Goal: Complete application form: Complete application form

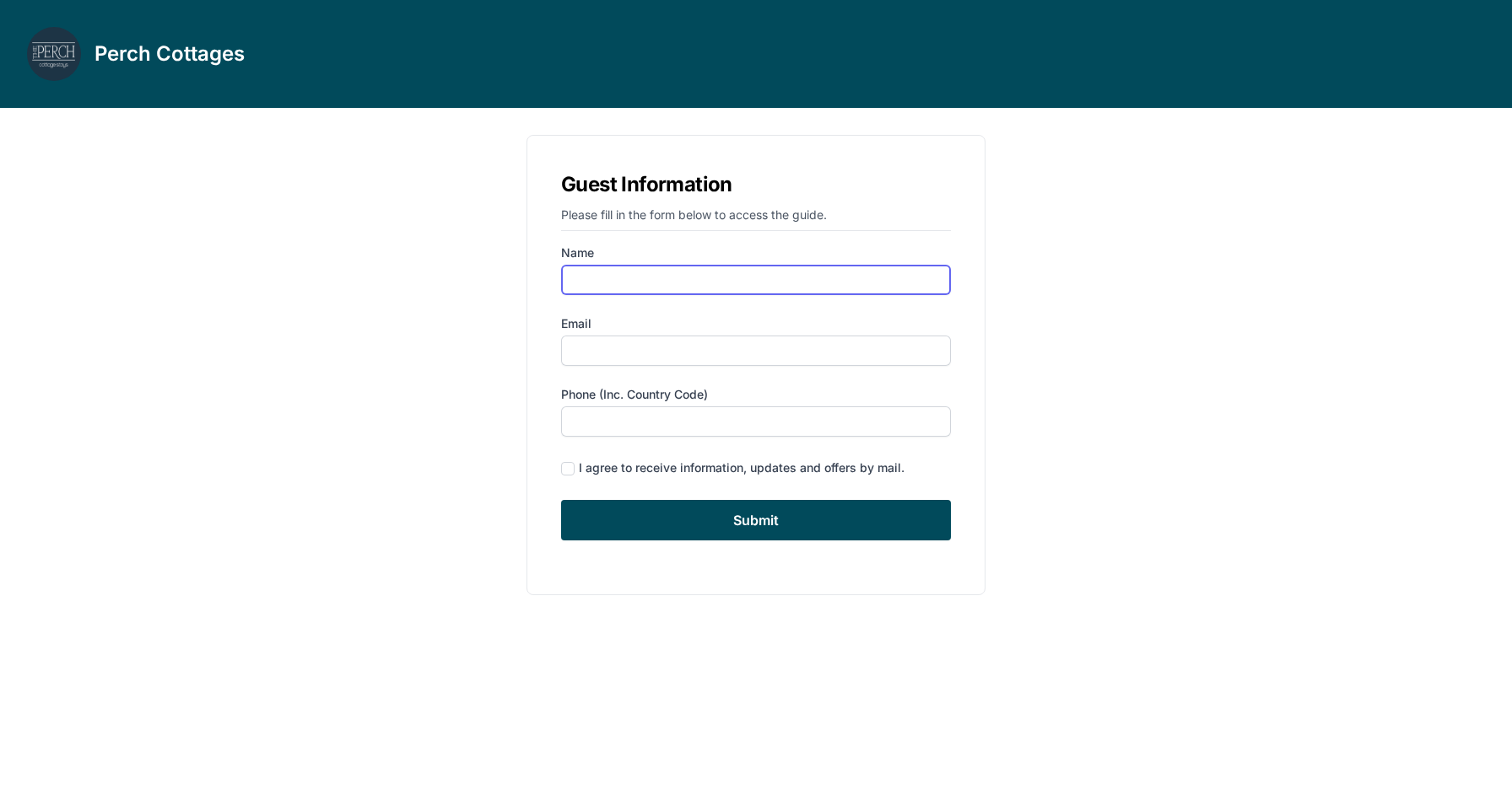
click at [790, 265] on input "Name" at bounding box center [756, 280] width 390 height 30
type input "[PERSON_NAME]"
type input "[PERSON_NAME][EMAIL_ADDRESS][PERSON_NAME][DOMAIN_NAME]"
type input "2016962735"
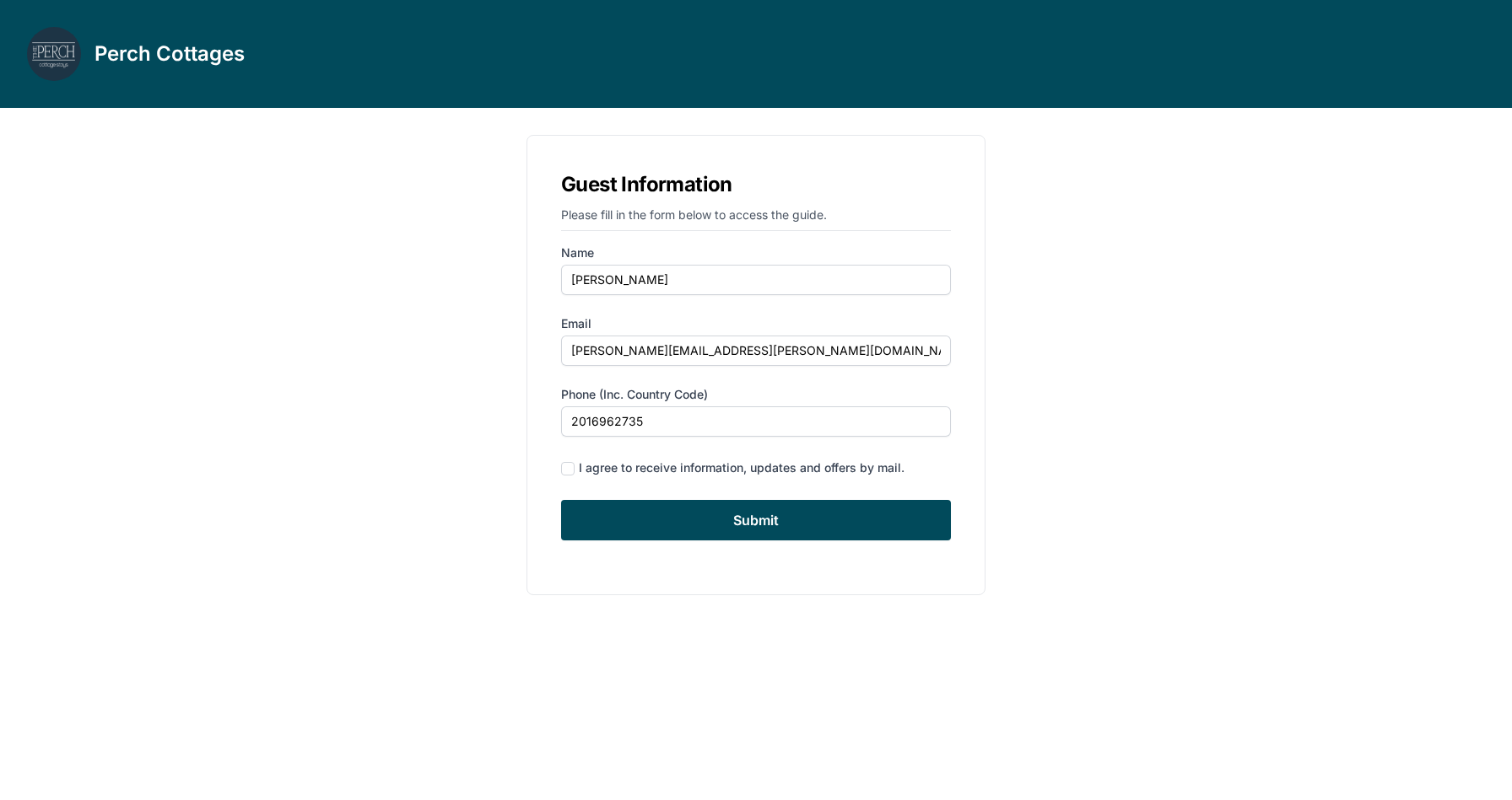
click at [592, 472] on div "I agree to receive information, updates and offers by mail." at bounding box center [741, 467] width 325 height 17
click at [568, 468] on input "checkbox" at bounding box center [567, 468] width 13 height 13
checkbox input "true"
click at [666, 526] on input "Submit" at bounding box center [756, 519] width 390 height 40
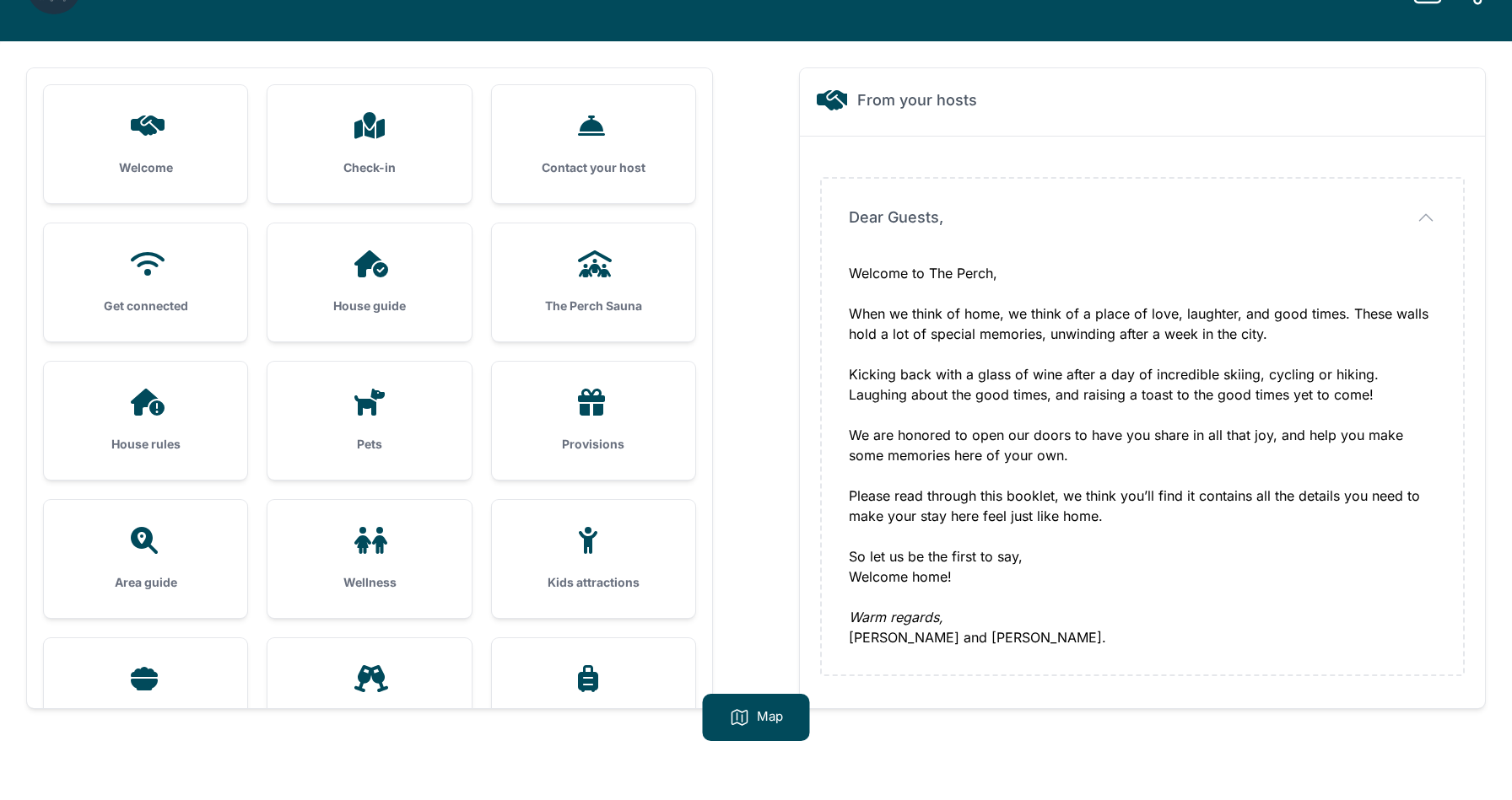
scroll to position [69, 0]
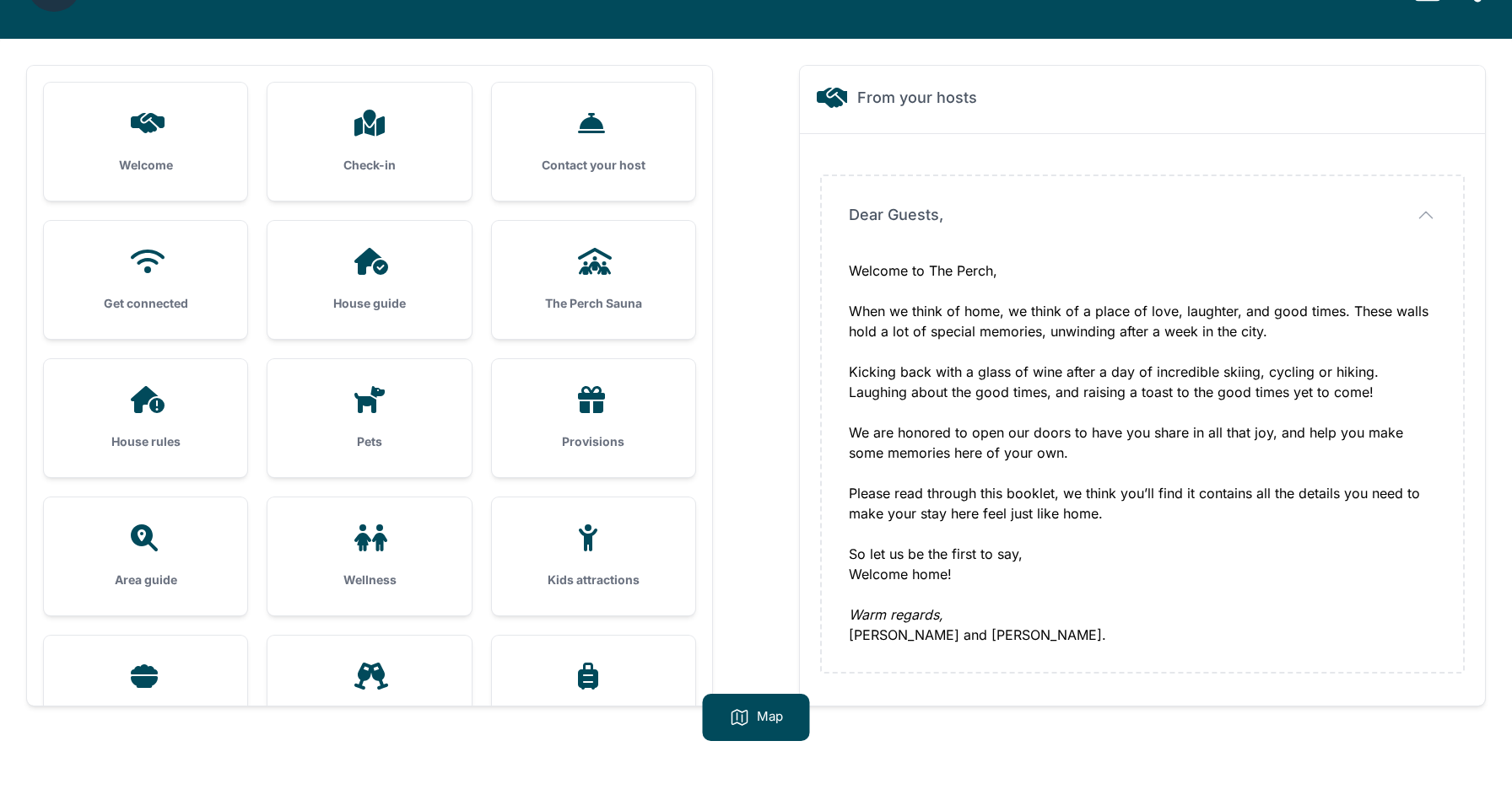
click at [425, 169] on h3 "Check-in" at bounding box center [368, 164] width 149 height 17
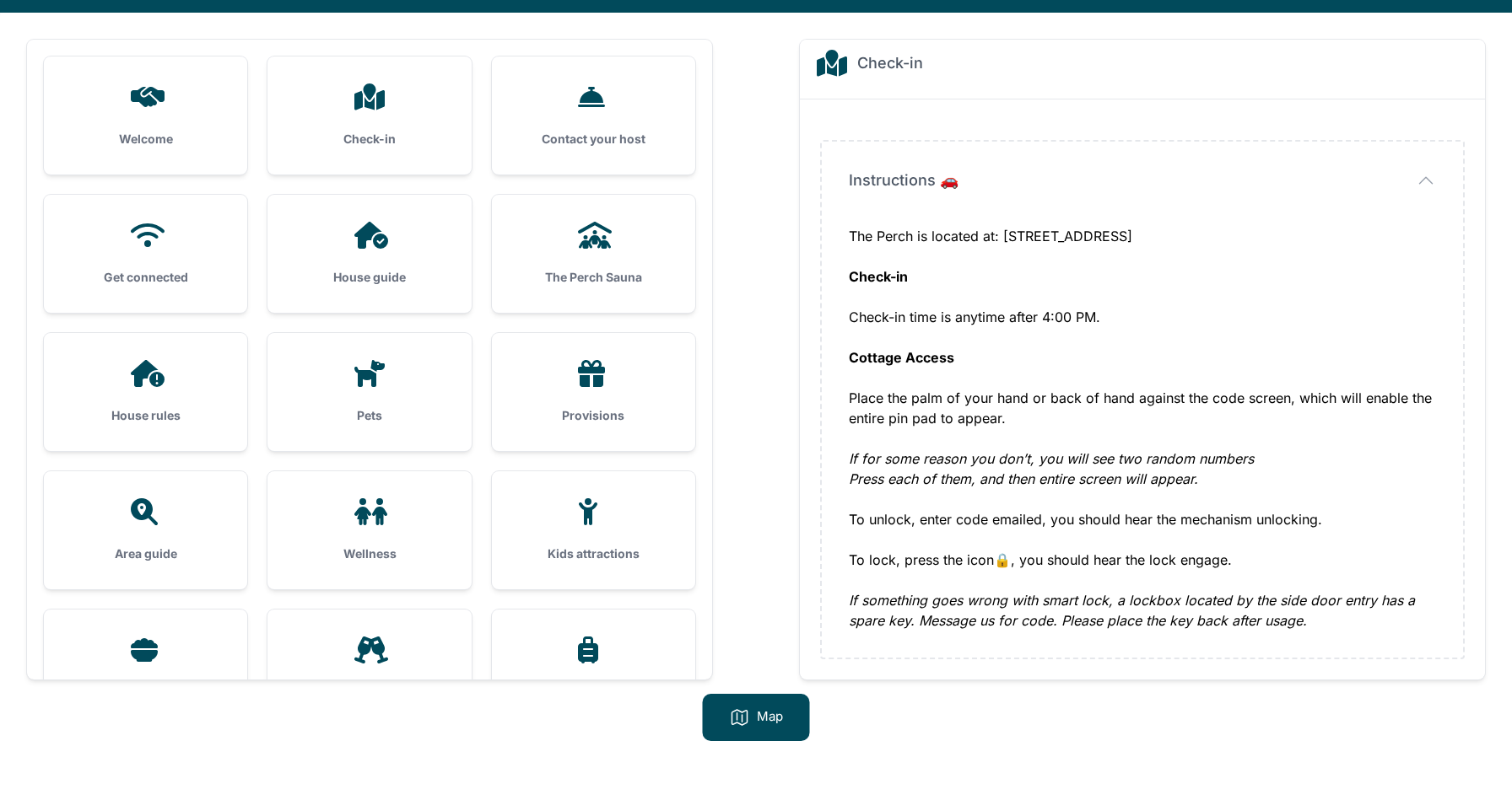
scroll to position [0, 0]
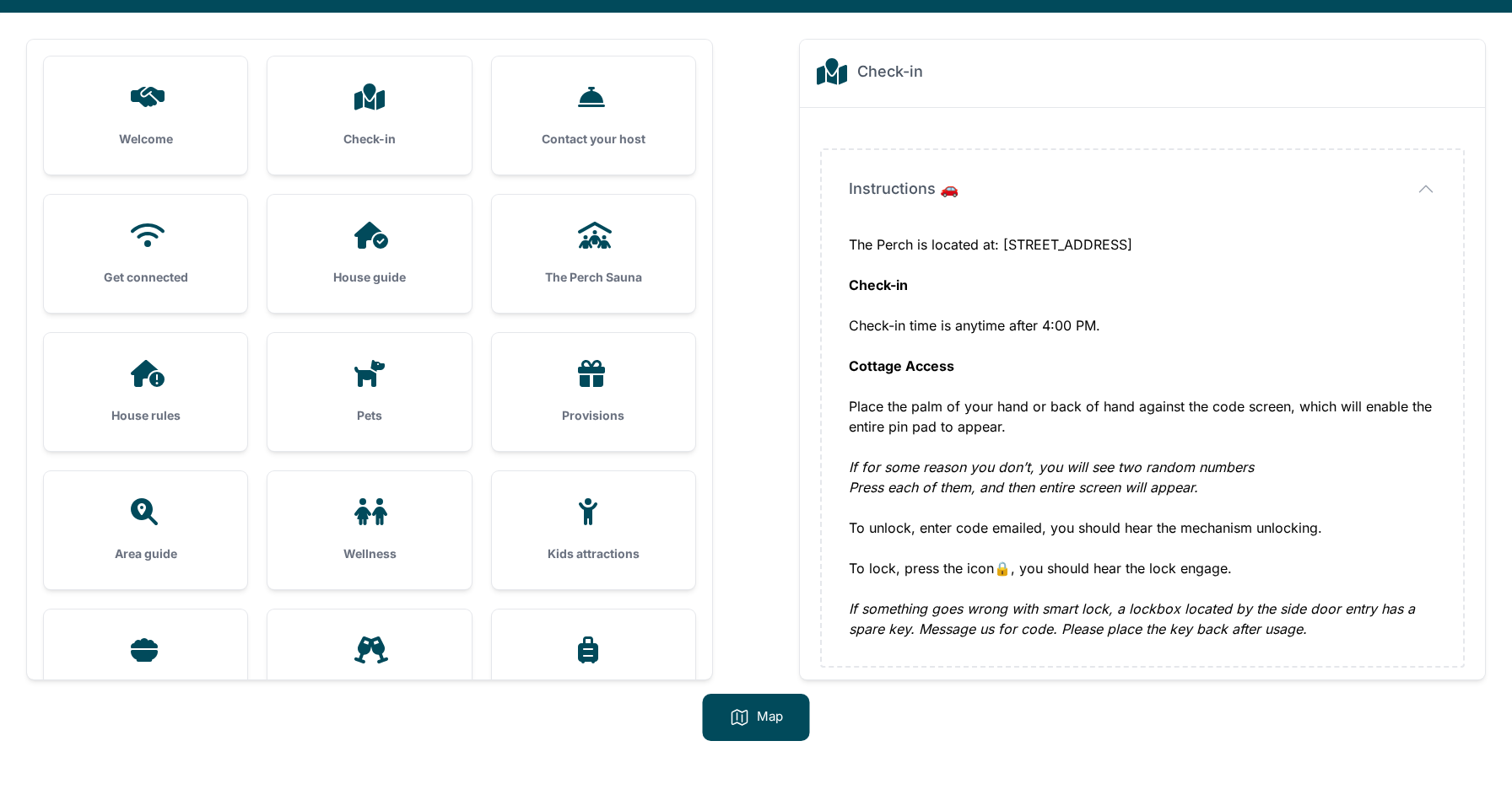
click at [172, 275] on h3 "Get connected" at bounding box center [145, 277] width 149 height 17
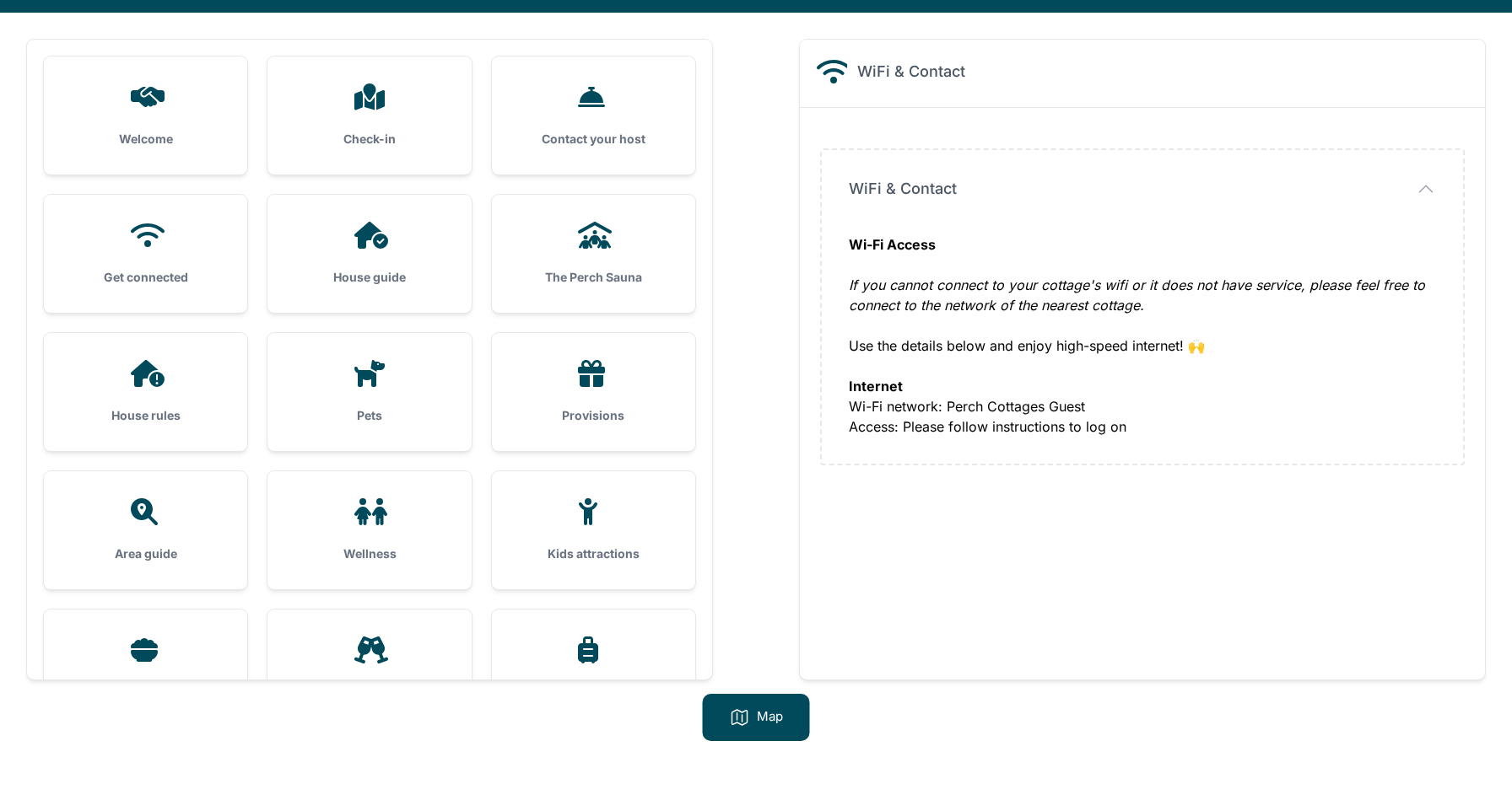
click at [361, 264] on div "House guide" at bounding box center [368, 254] width 203 height 118
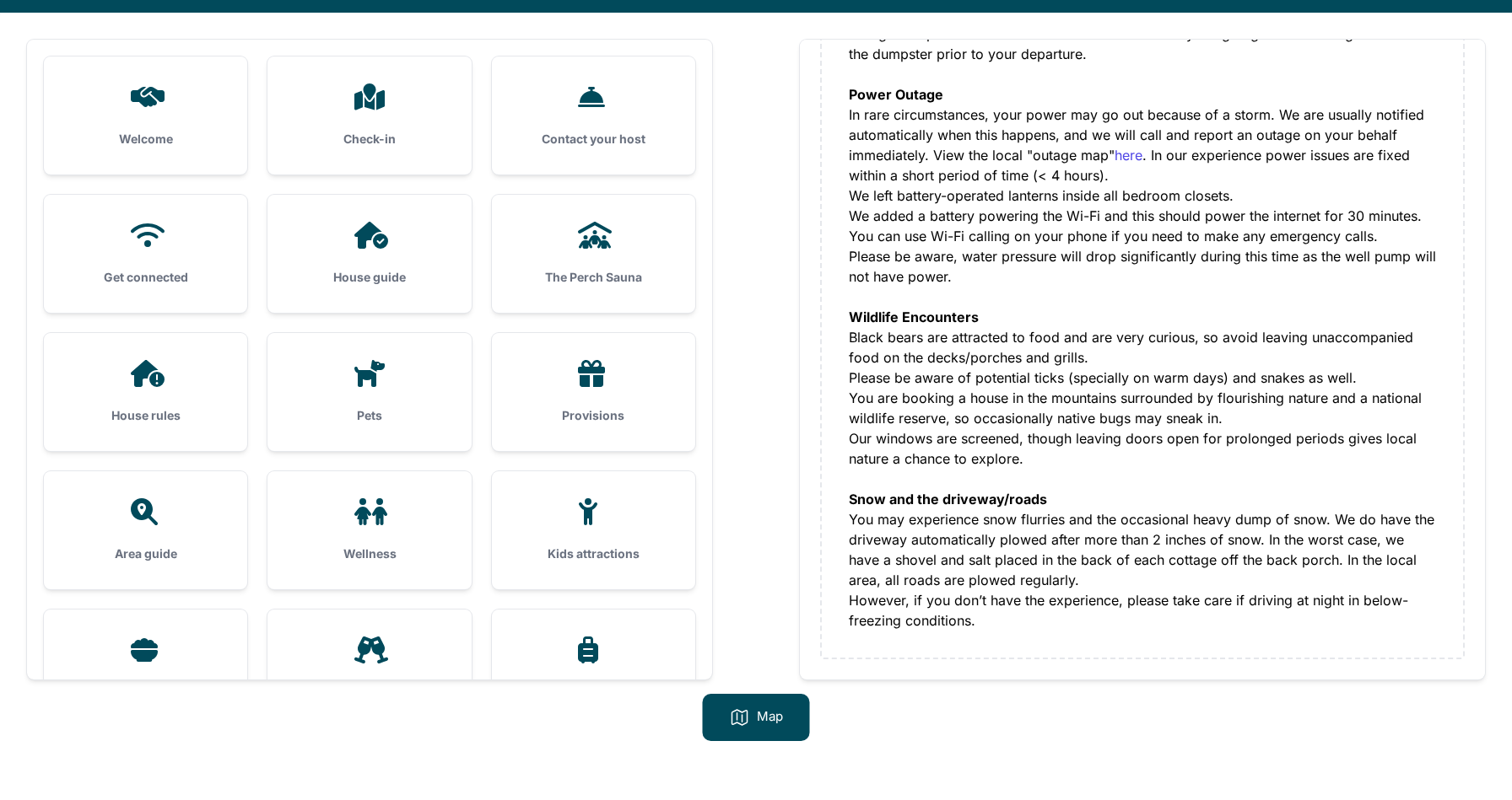
scroll to position [108, 0]
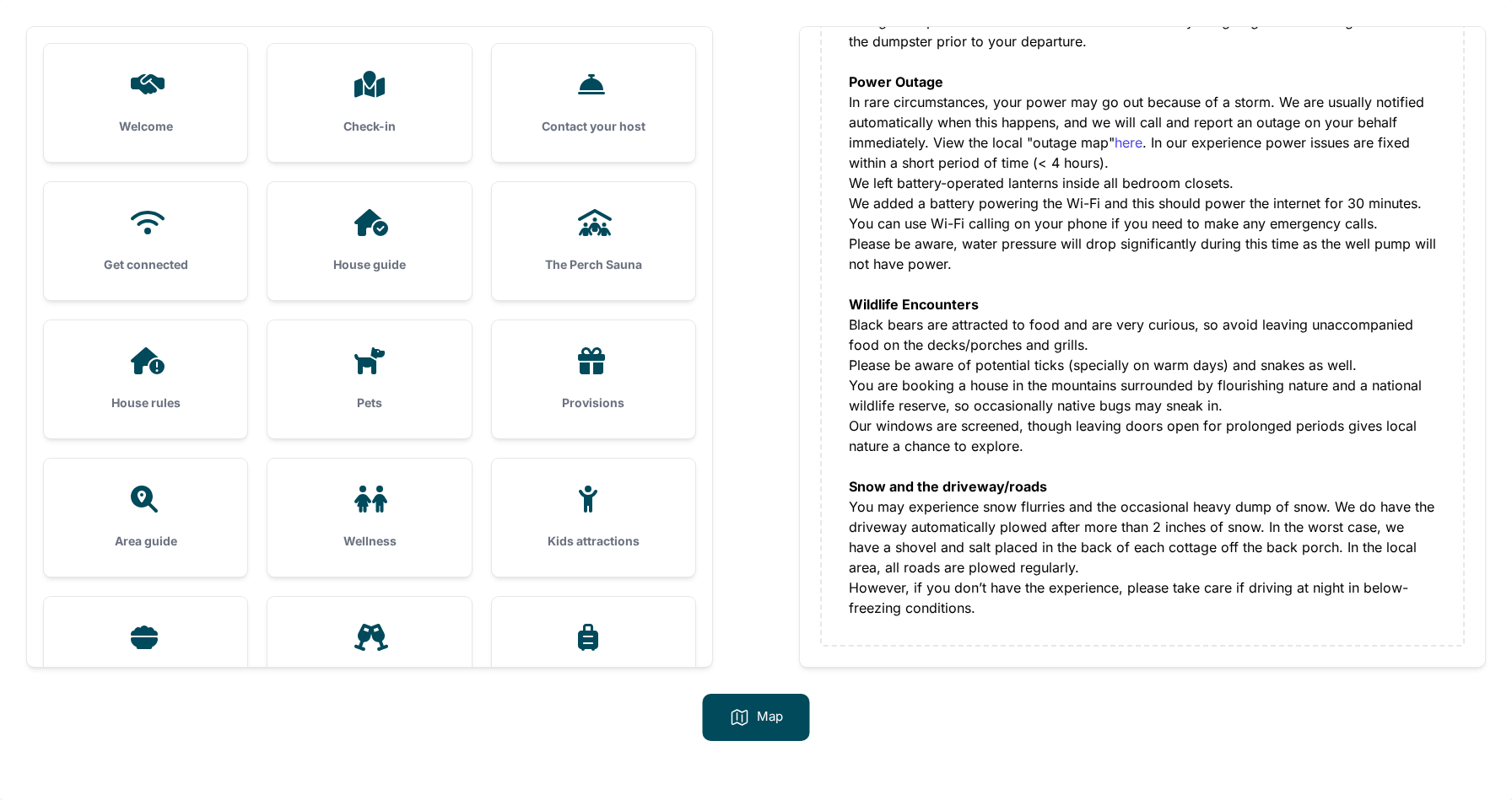
click at [616, 224] on div at bounding box center [593, 223] width 149 height 27
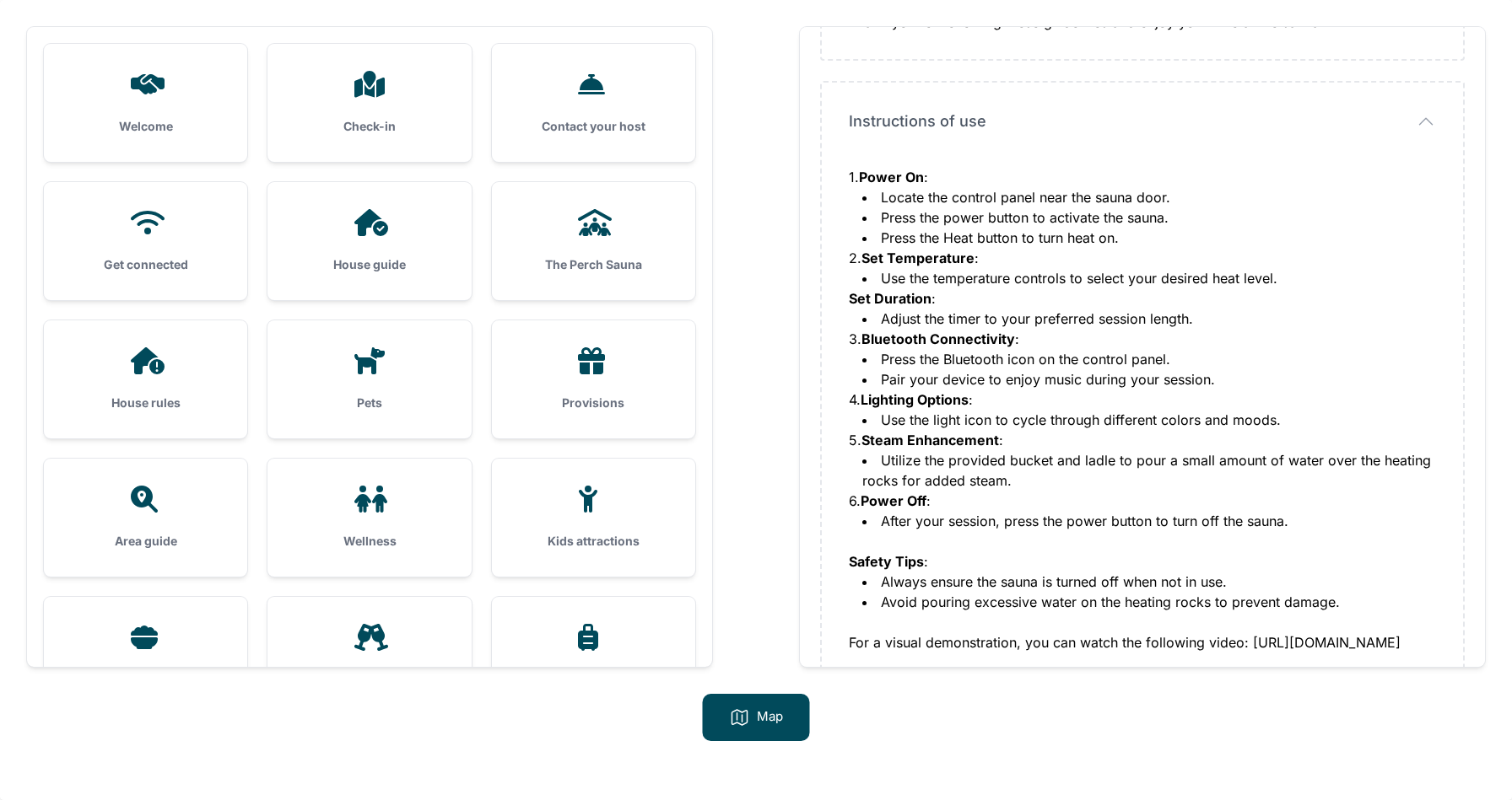
scroll to position [355, 0]
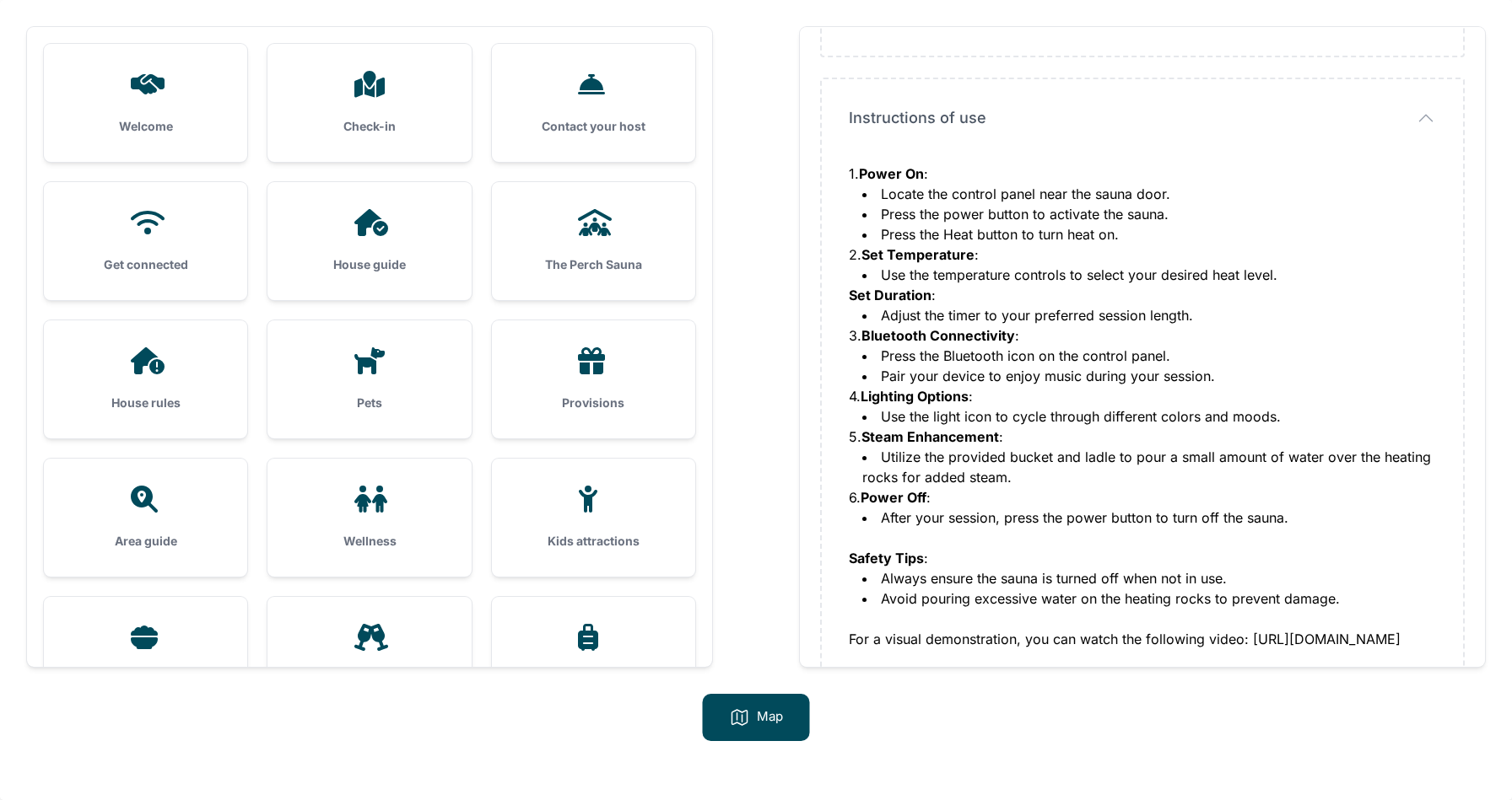
click at [195, 363] on div at bounding box center [145, 361] width 149 height 27
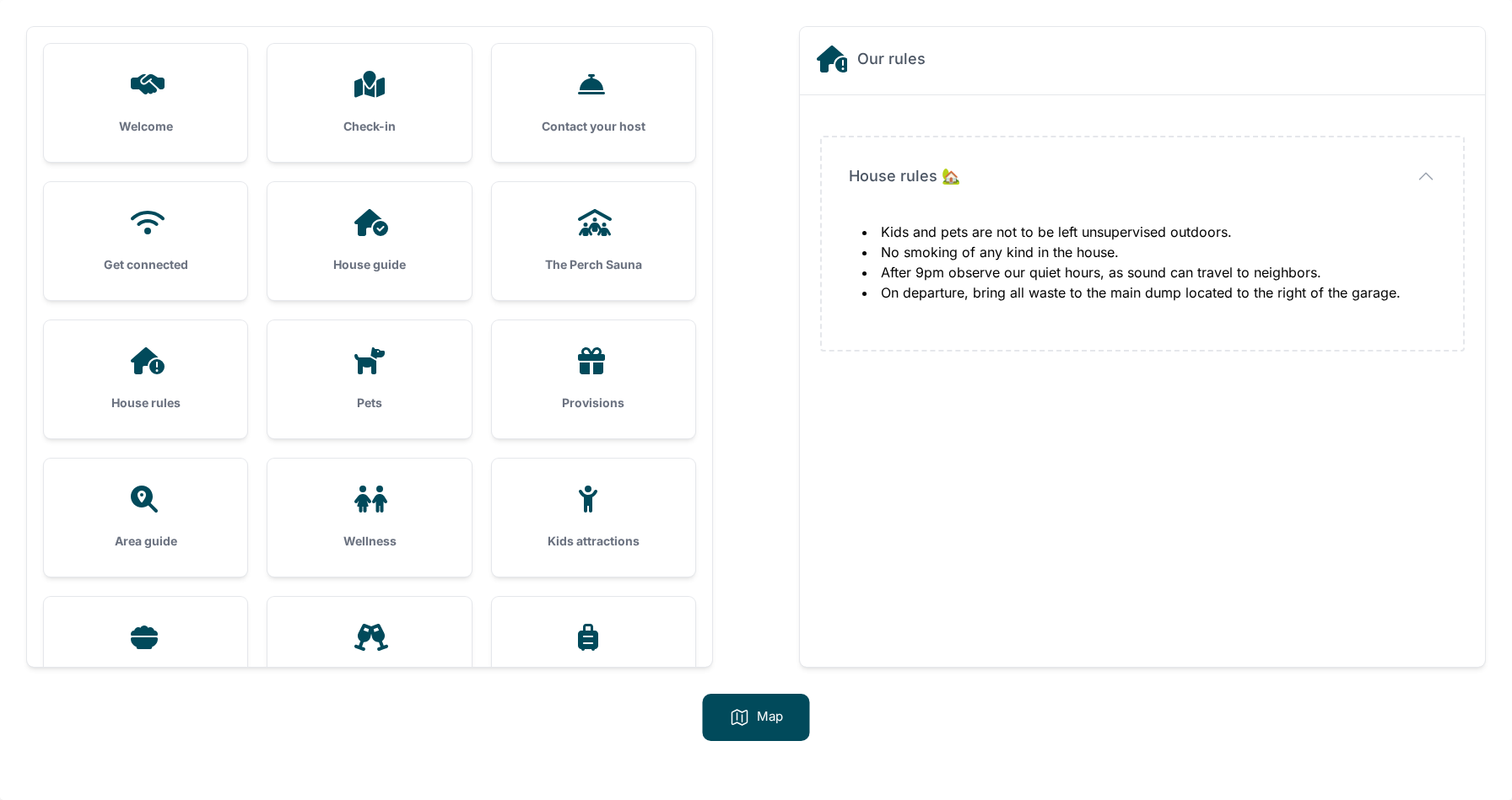
click at [372, 375] on div "Pets" at bounding box center [368, 379] width 203 height 118
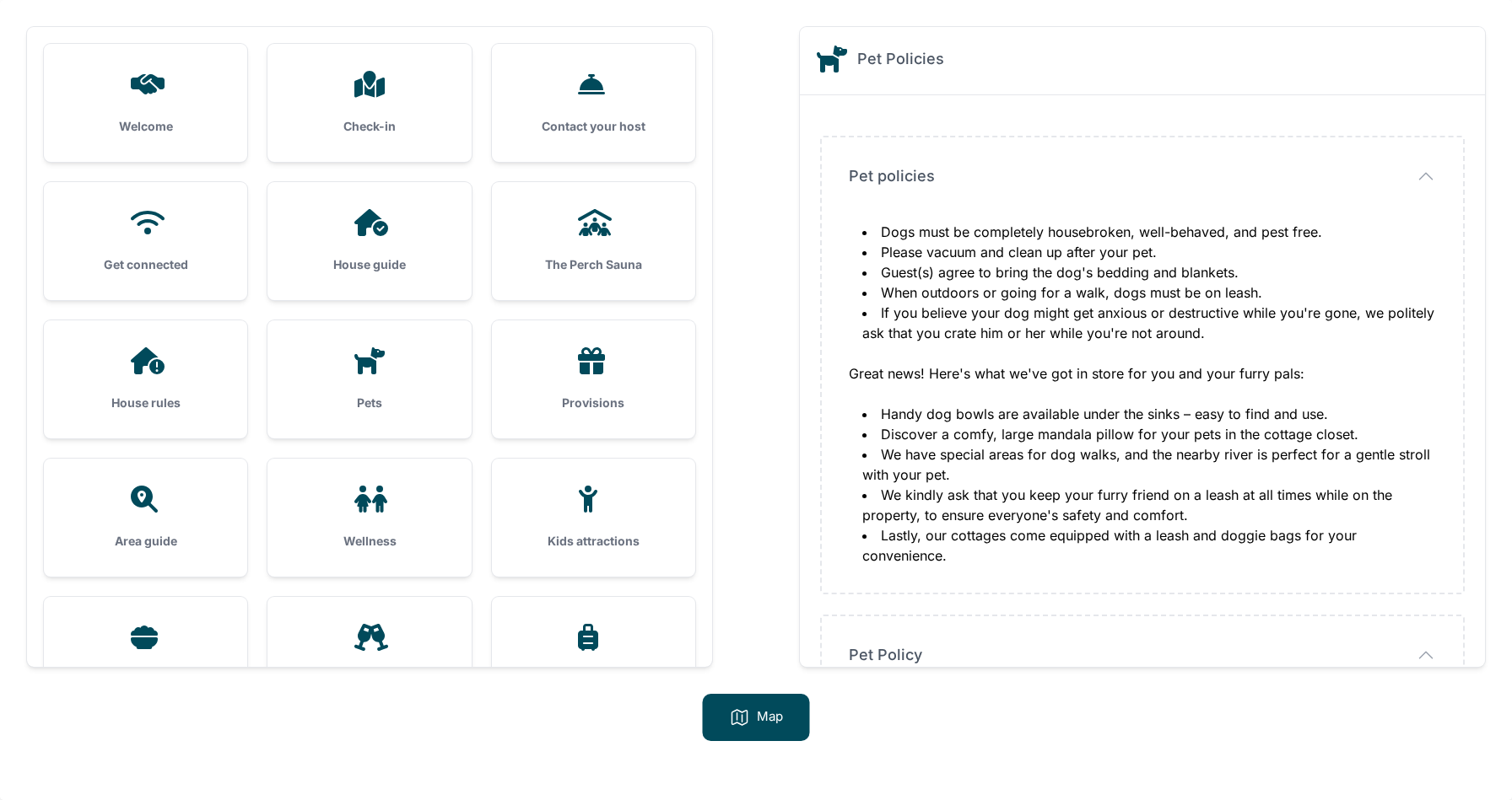
click at [553, 369] on div at bounding box center [593, 361] width 149 height 27
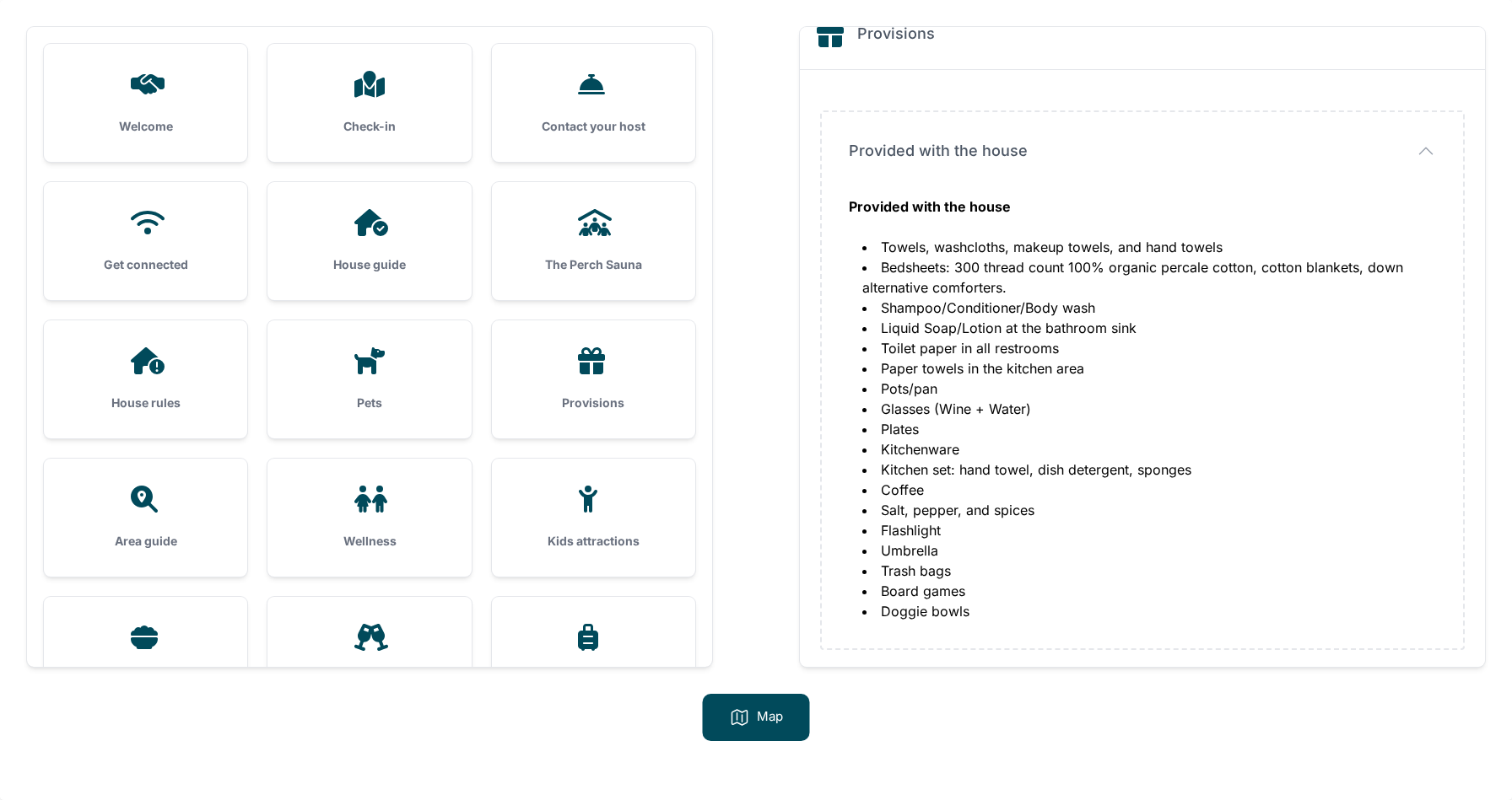
scroll to position [29, 0]
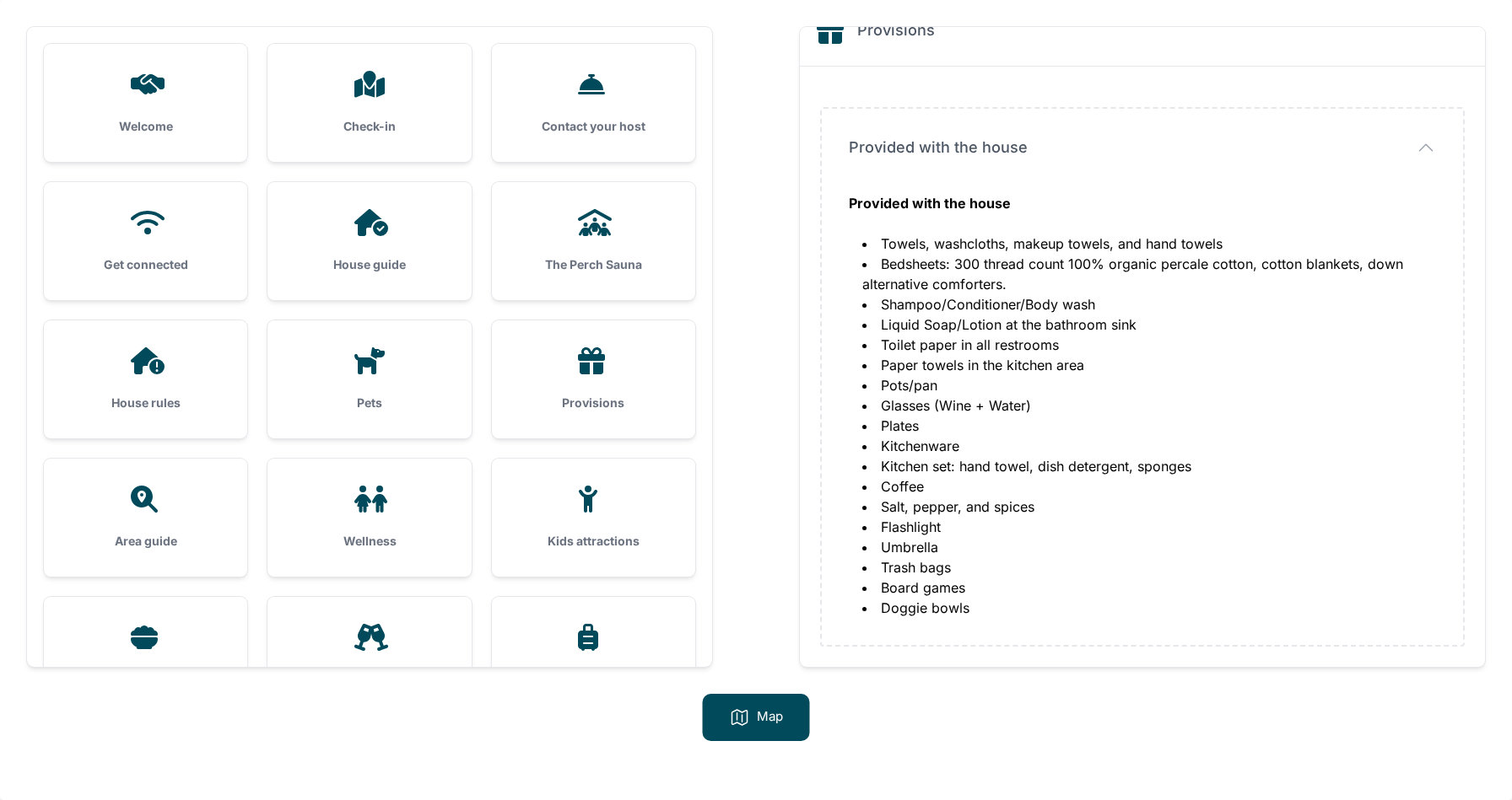
click at [187, 529] on div "Area guide" at bounding box center [145, 518] width 203 height 118
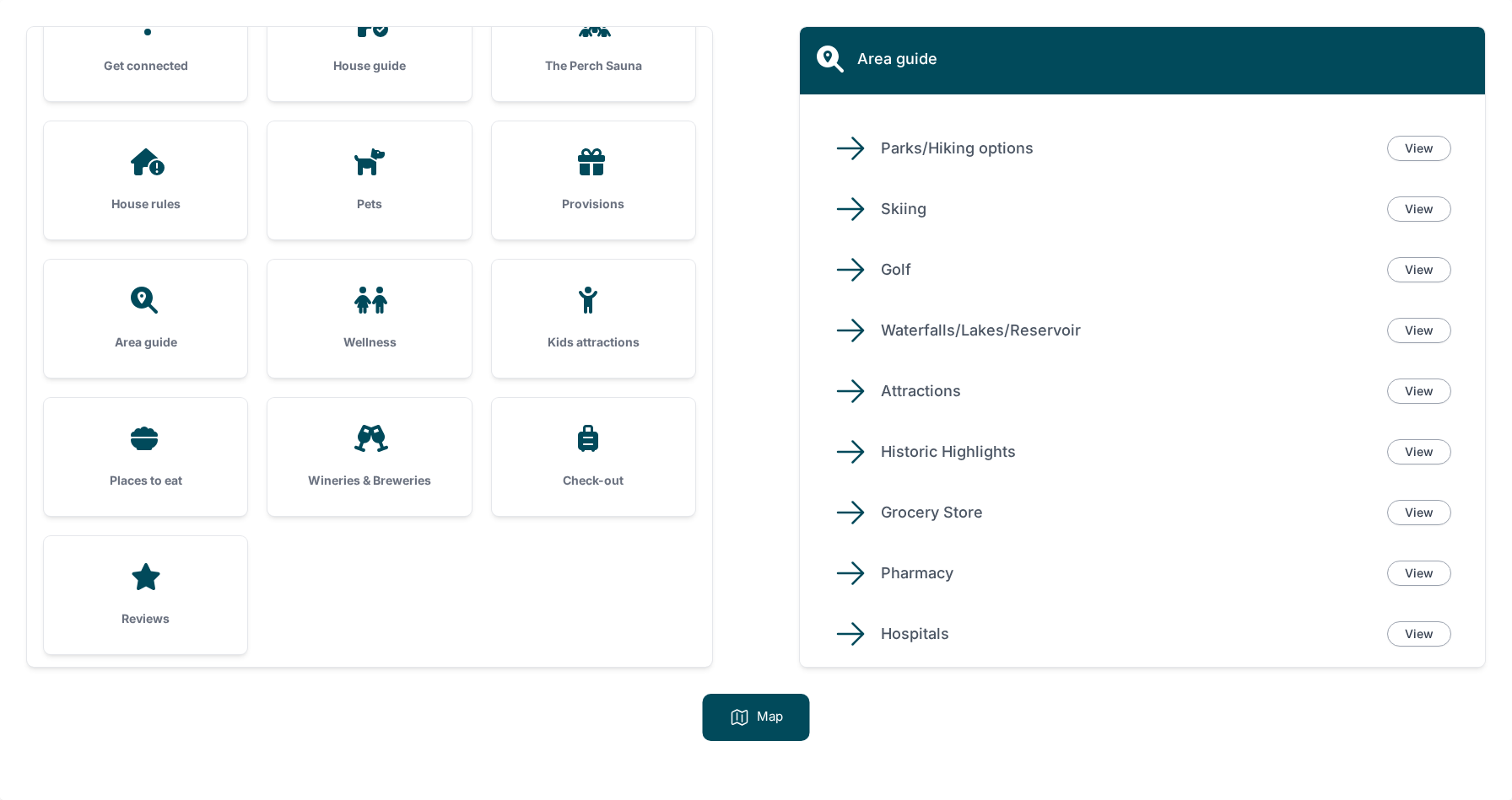
scroll to position [203, 0]
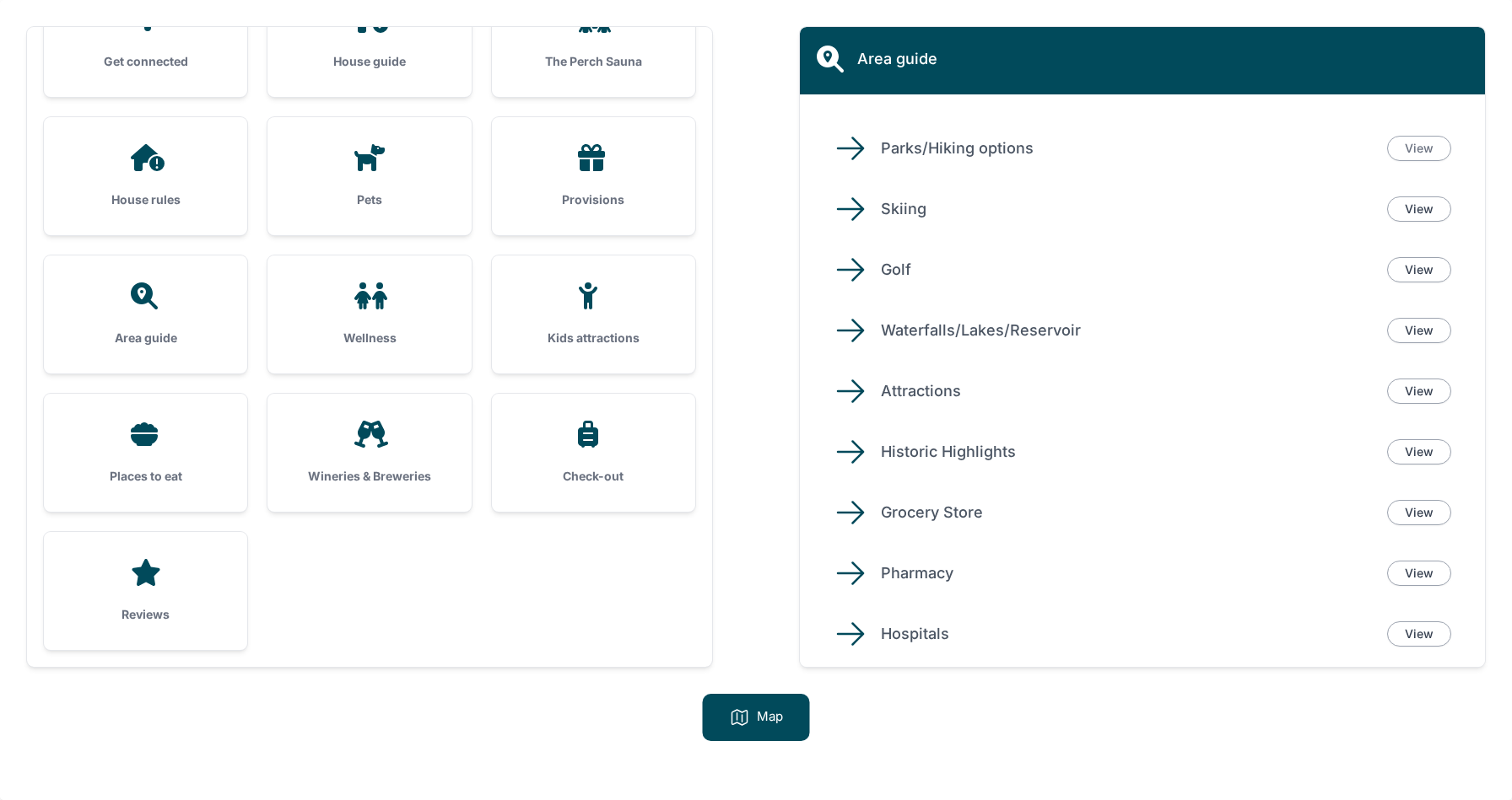
click at [1424, 152] on link "View" at bounding box center [1419, 148] width 64 height 25
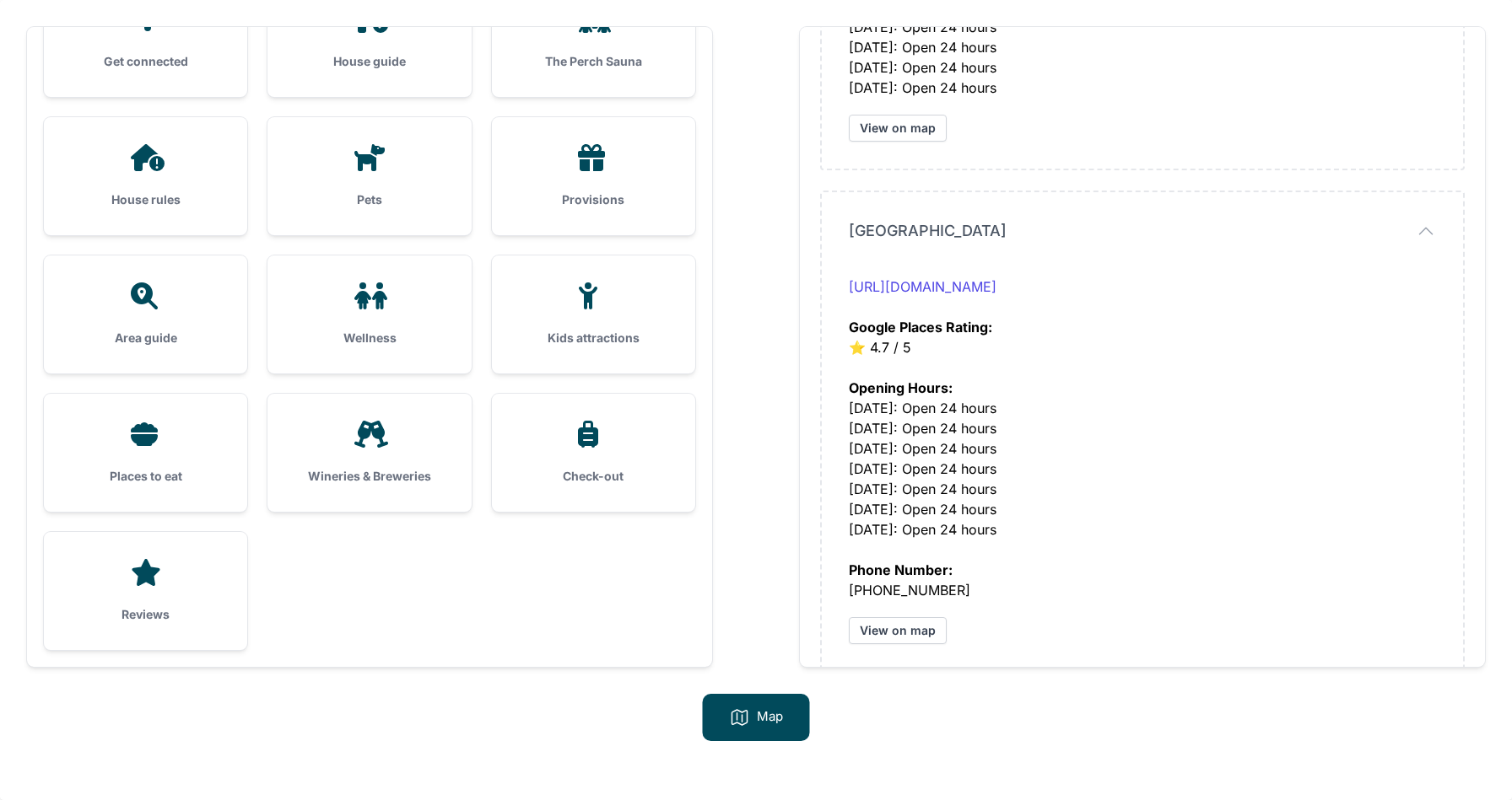
scroll to position [3361, 0]
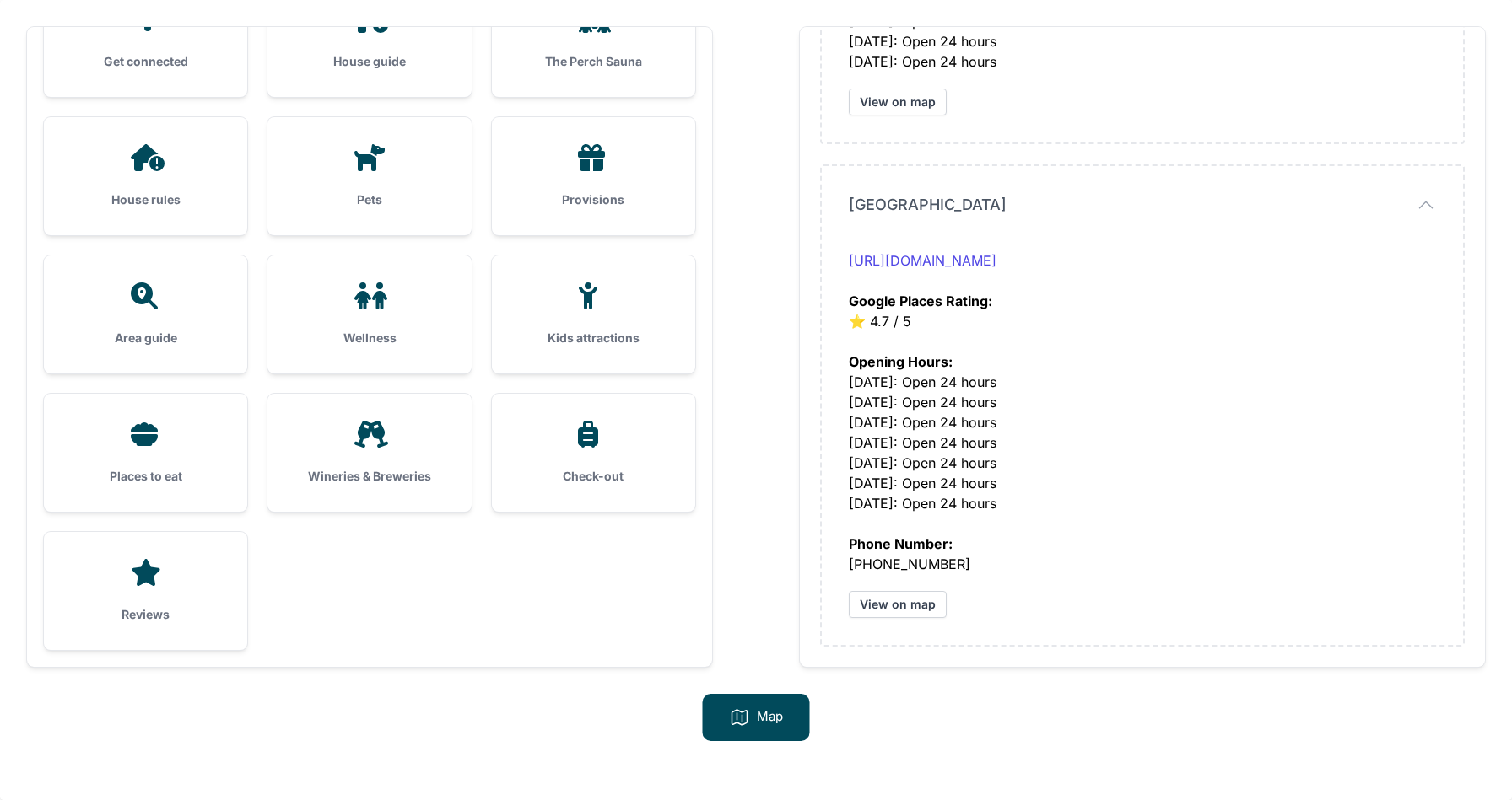
click at [593, 470] on h3 "Check-out" at bounding box center [593, 476] width 149 height 17
